Goal: Check status: Check status

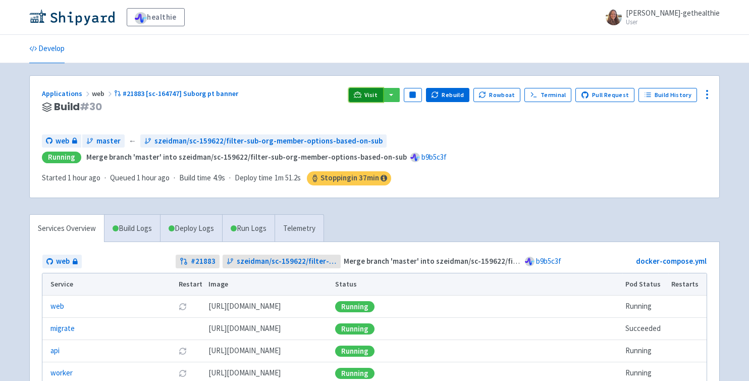
click at [371, 88] on link "Visit" at bounding box center [366, 95] width 34 height 14
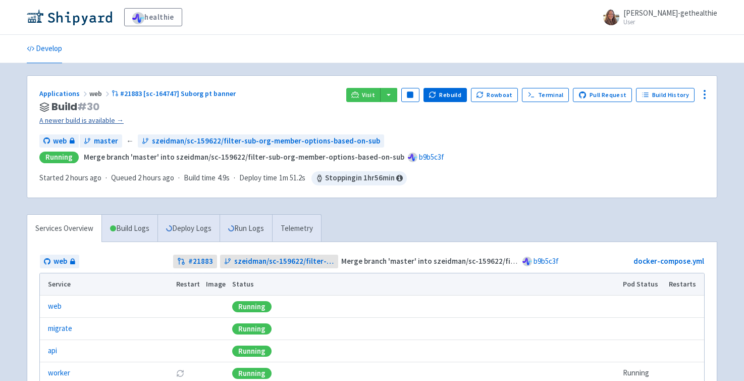
click at [105, 121] on link "A newer build is available →" at bounding box center [188, 121] width 299 height 12
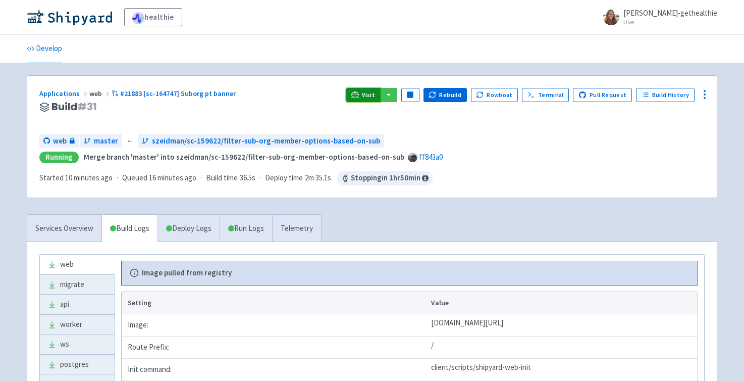
click at [368, 98] on link "Visit" at bounding box center [363, 95] width 34 height 14
